Goal: Navigation & Orientation: Find specific page/section

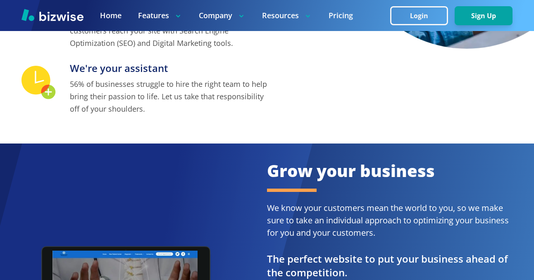
scroll to position [290, 0]
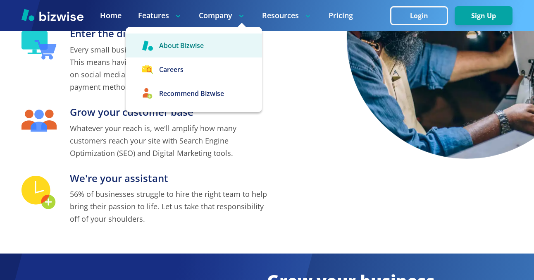
click at [210, 39] on link "About Bizwise" at bounding box center [194, 45] width 136 height 24
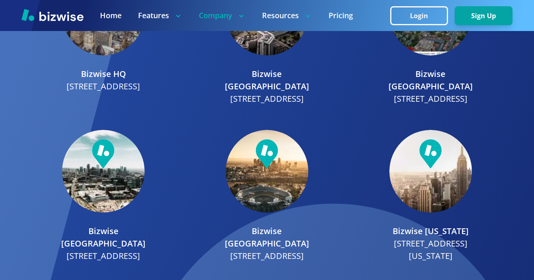
scroll to position [1177, 0]
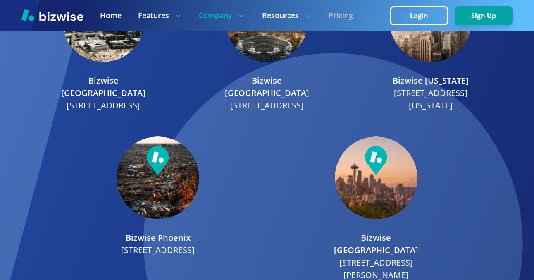
click at [333, 12] on link "Pricing" at bounding box center [341, 15] width 24 height 10
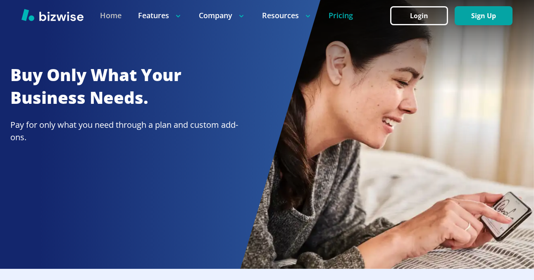
click at [118, 14] on link "Home" at bounding box center [110, 15] width 21 height 10
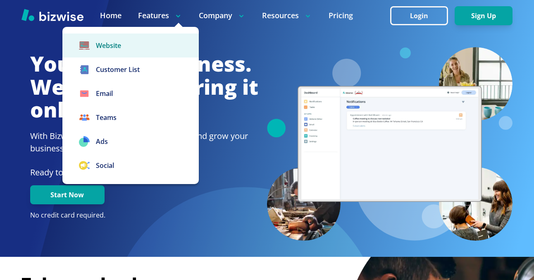
click at [117, 46] on link "Website" at bounding box center [130, 45] width 136 height 24
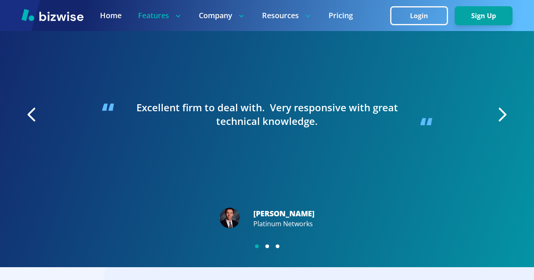
scroll to position [1449, 0]
